Goal: Task Accomplishment & Management: Complete application form

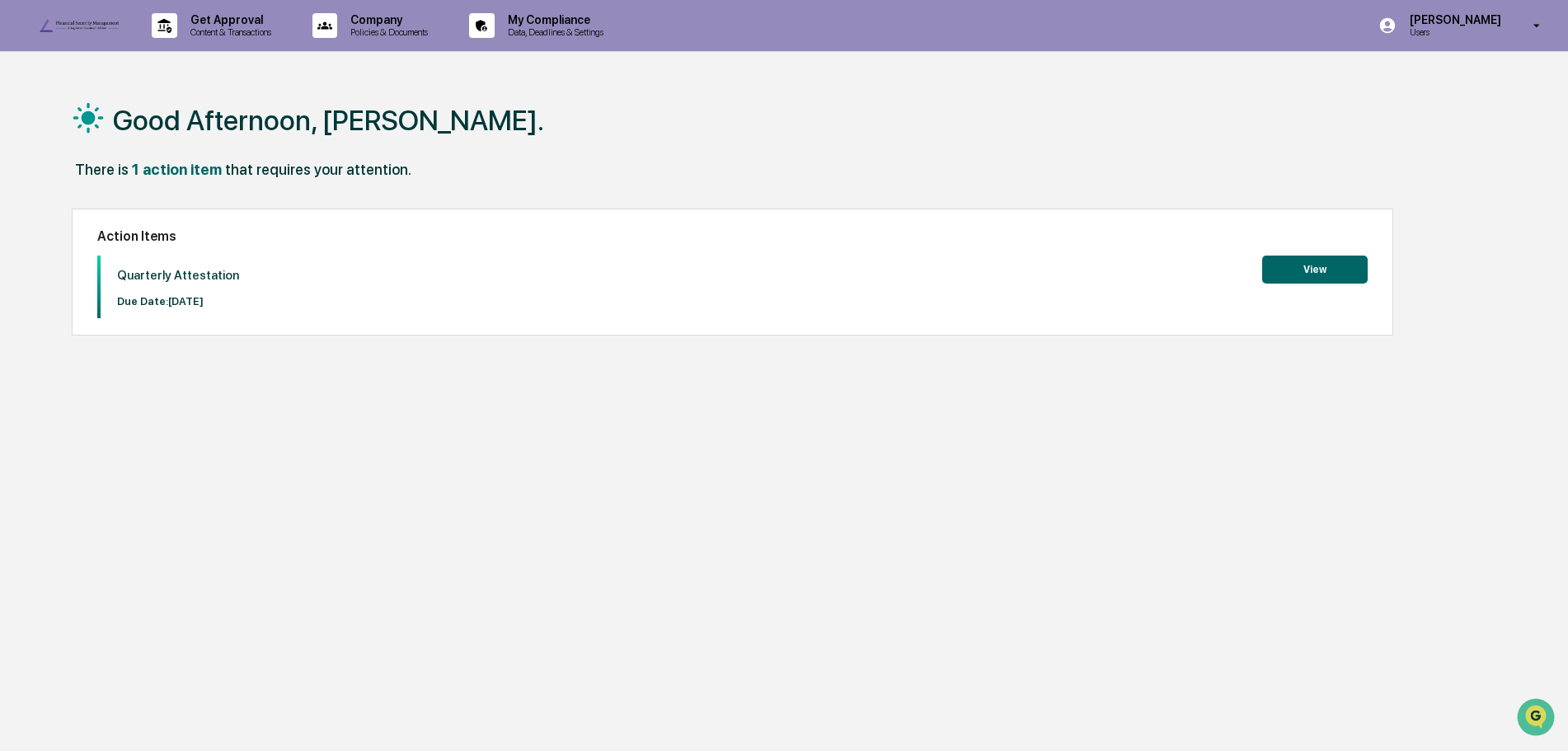
drag, startPoint x: 1475, startPoint y: 28, endPoint x: 1455, endPoint y: 48, distance: 28.3
click at [1475, 29] on p "Users" at bounding box center [1452, 33] width 113 height 12
click at [1425, 88] on li "Switch to Admin view..." at bounding box center [1447, 83] width 231 height 31
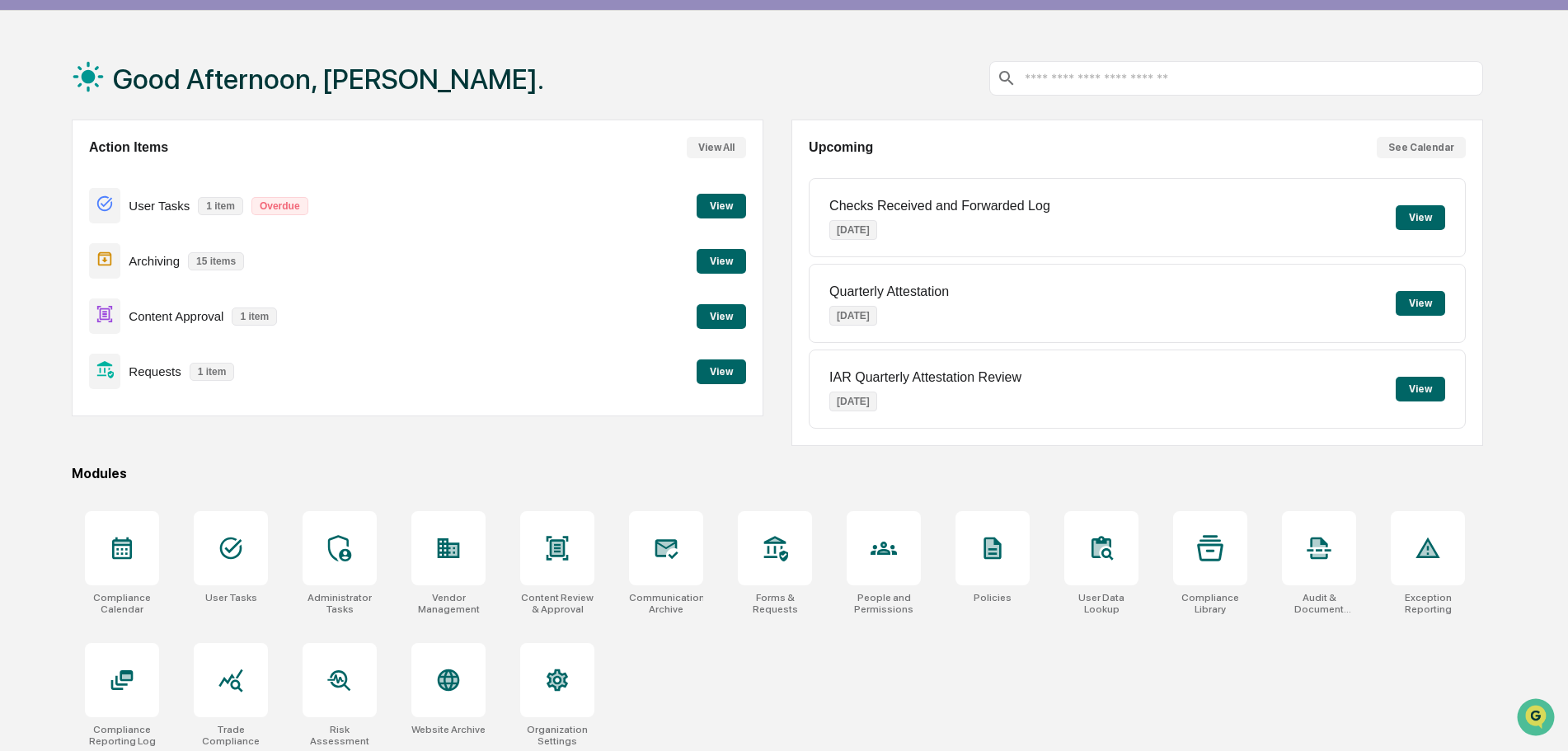
scroll to position [78, 0]
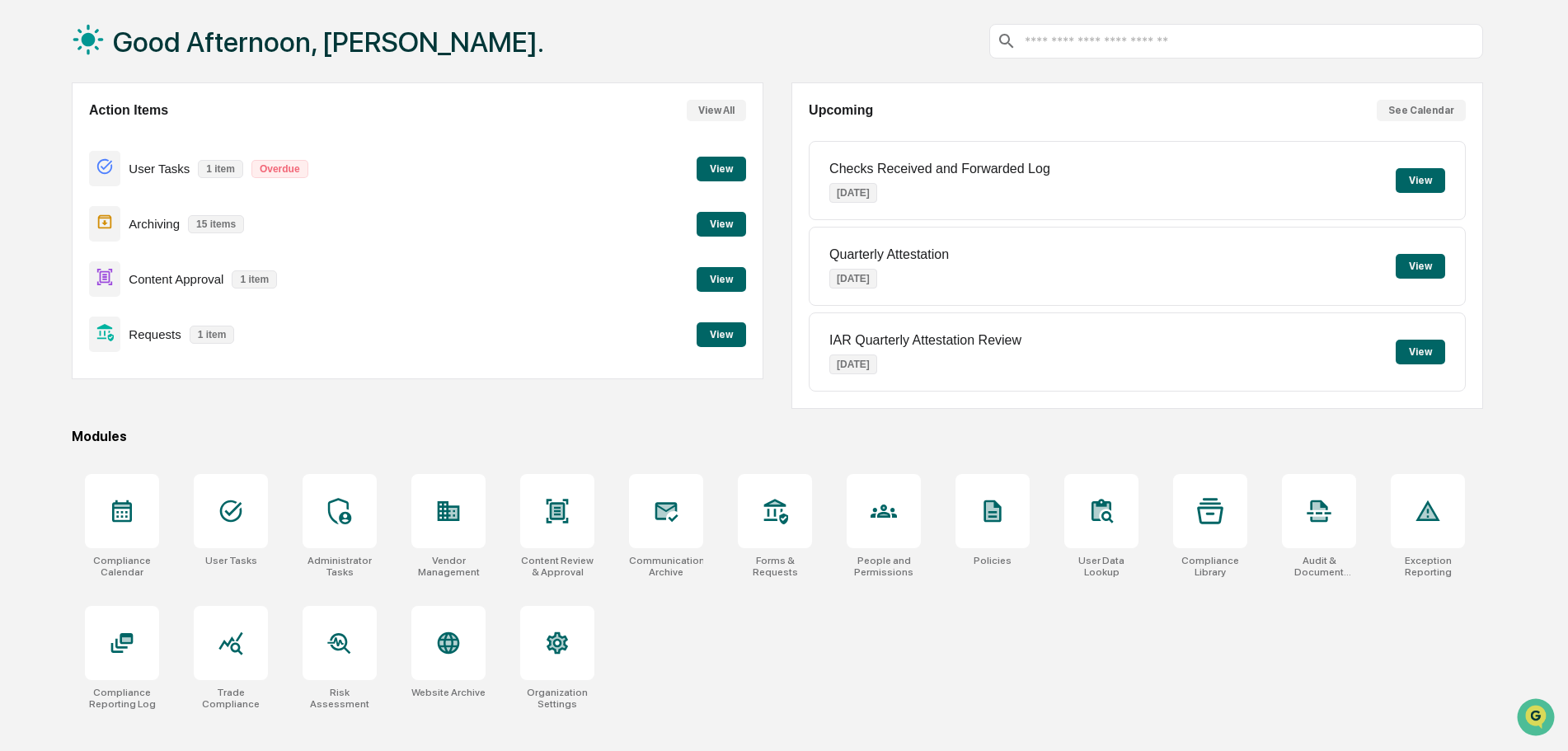
click at [716, 275] on button "View" at bounding box center [721, 280] width 49 height 25
click at [723, 340] on button "View" at bounding box center [721, 335] width 49 height 25
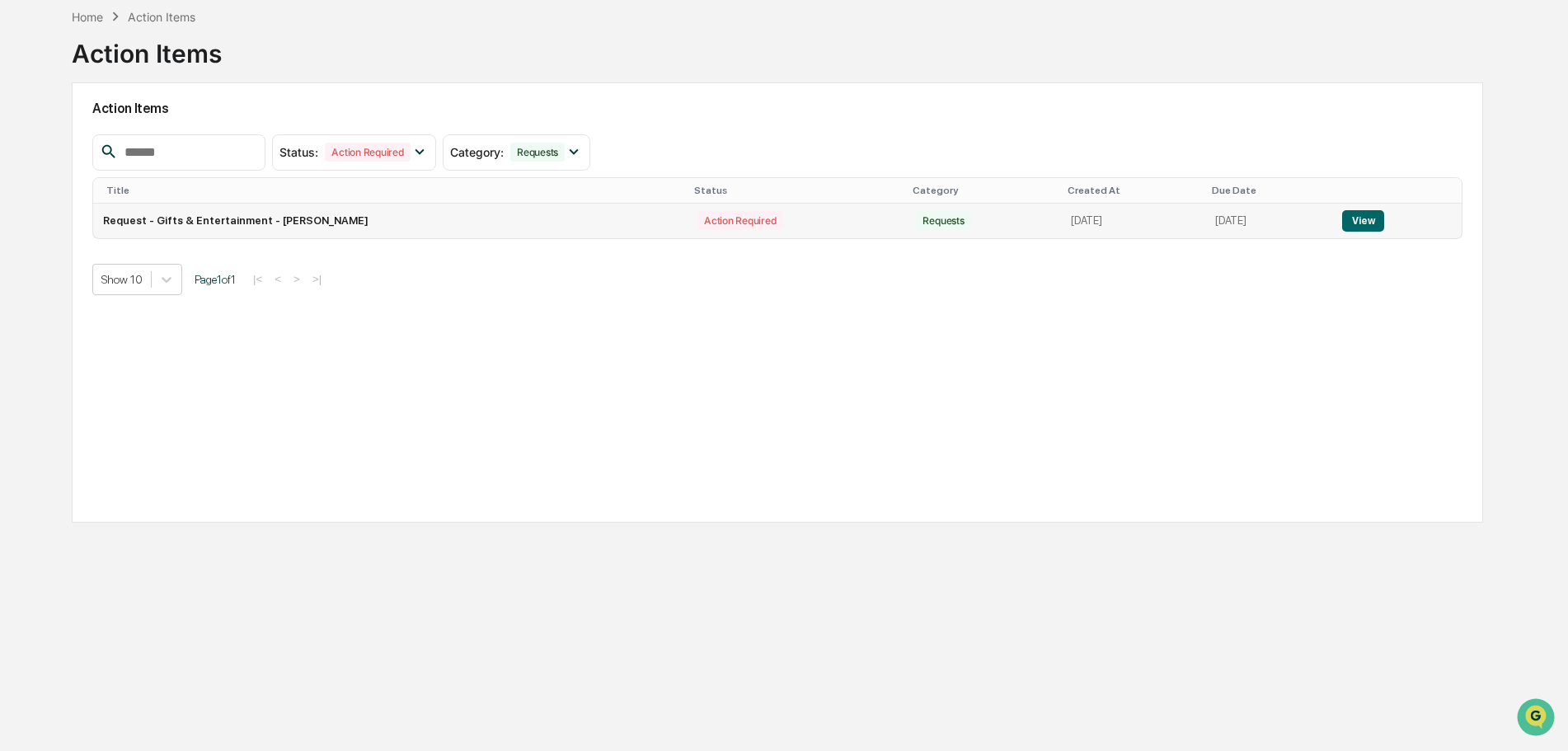
click at [1359, 224] on button "View" at bounding box center [1363, 221] width 42 height 22
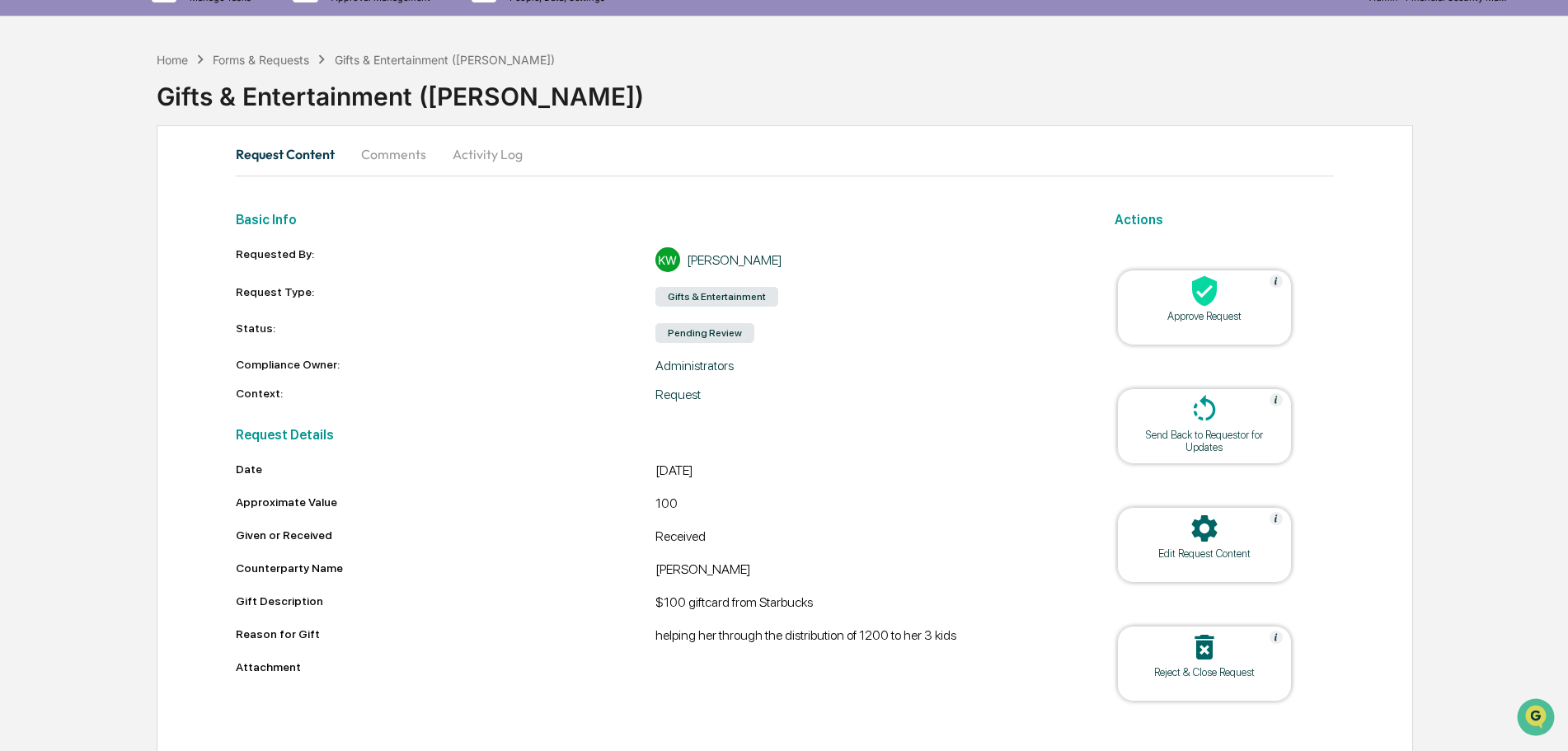
scroll to position [63, 0]
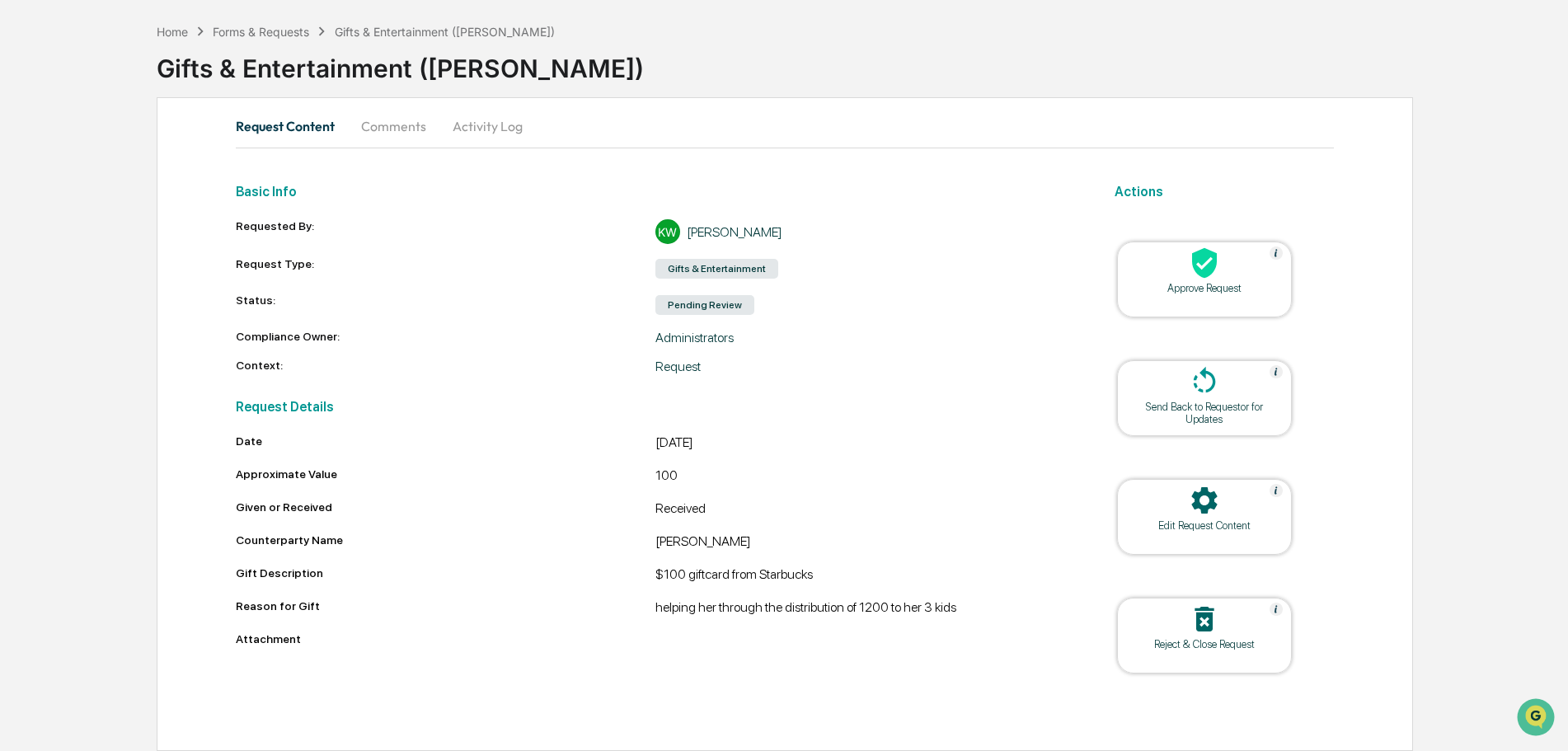
click at [1190, 270] on icon at bounding box center [1204, 263] width 33 height 33
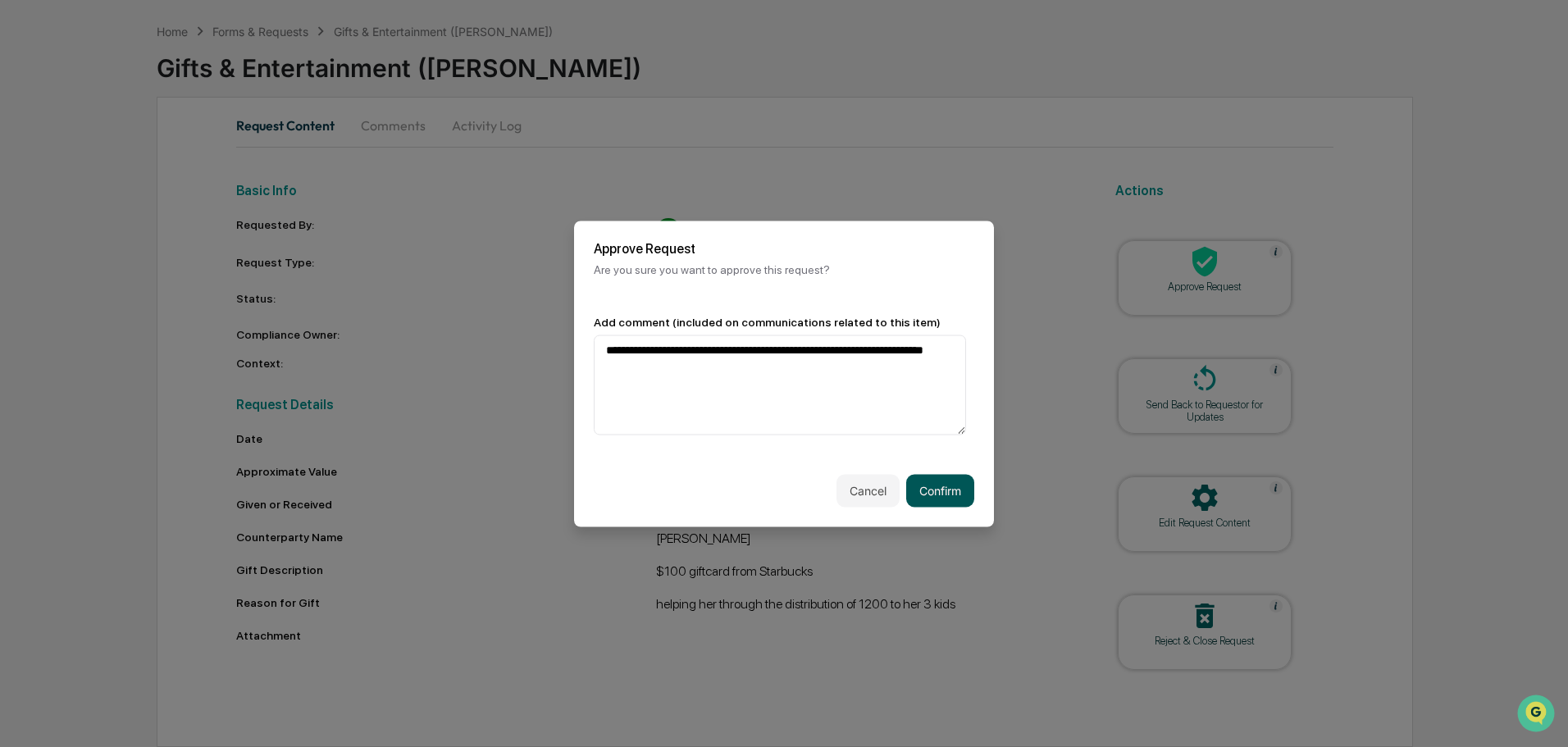
type textarea "**********"
click at [937, 484] on button "Confirm" at bounding box center [940, 491] width 68 height 33
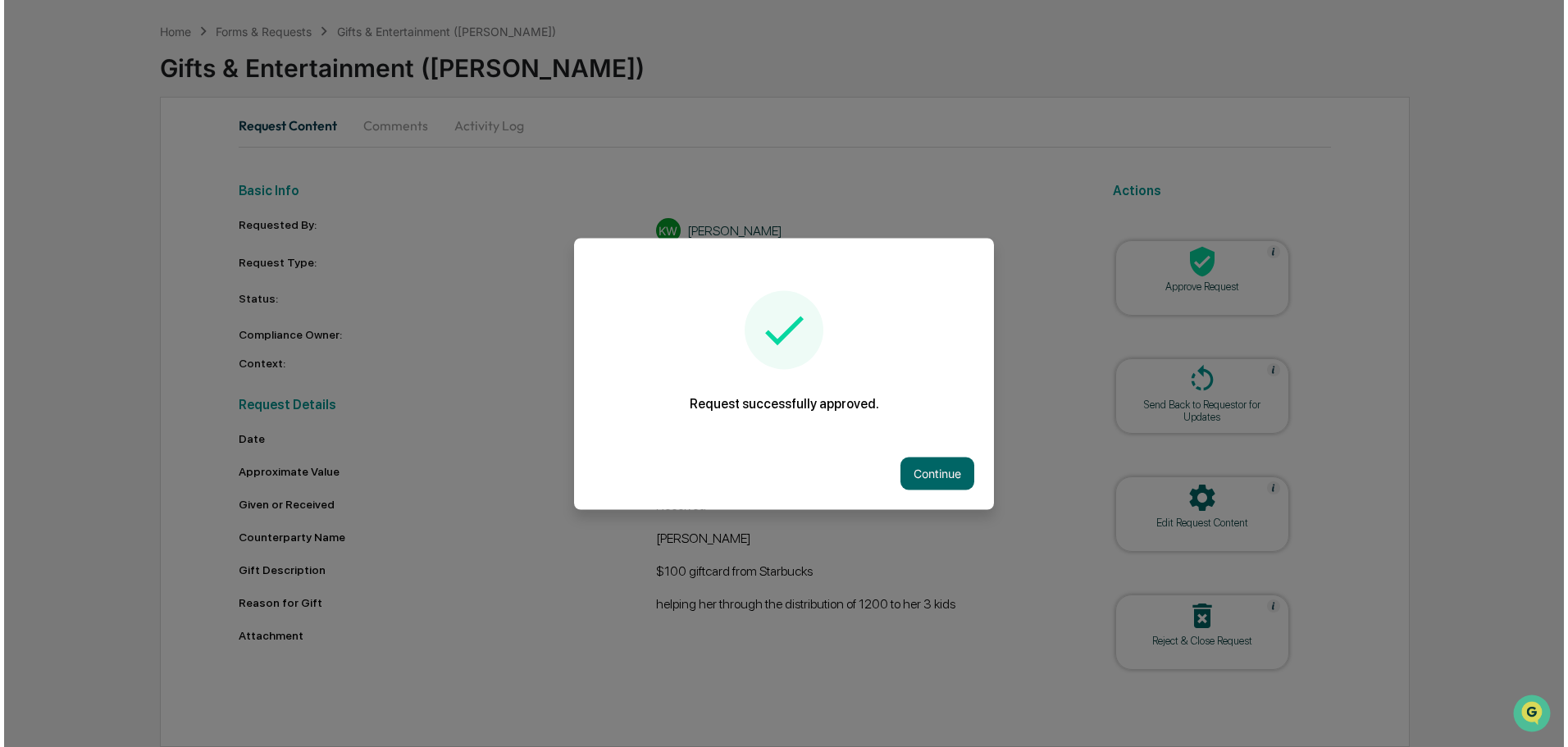
scroll to position [0, 0]
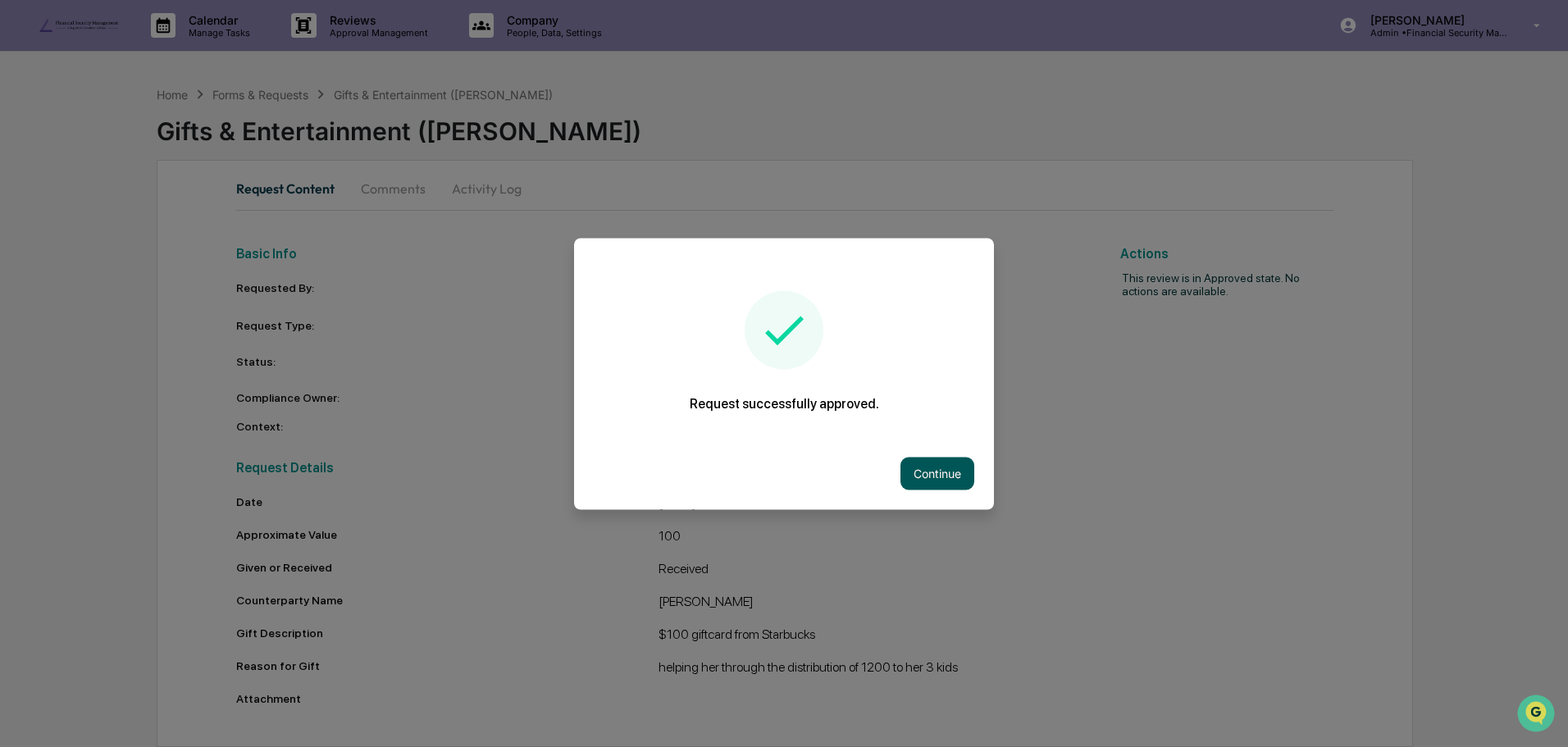
click at [922, 466] on button "Continue" at bounding box center [937, 473] width 74 height 33
